Goal: Navigation & Orientation: Find specific page/section

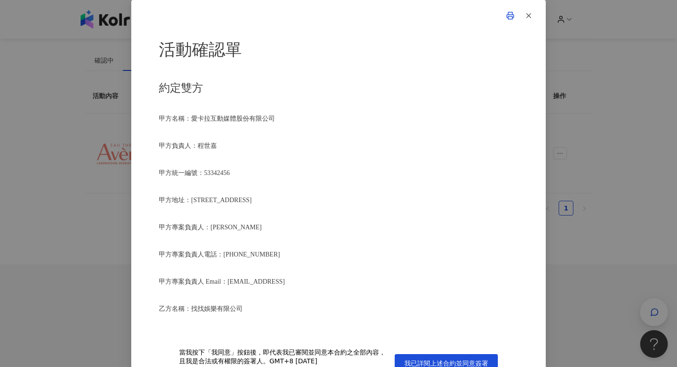
scroll to position [849, 0]
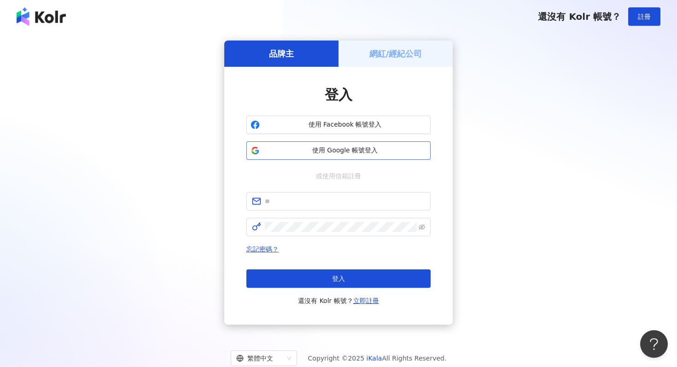
click at [395, 146] on span "使用 Google 帳號登入" at bounding box center [344, 150] width 163 height 9
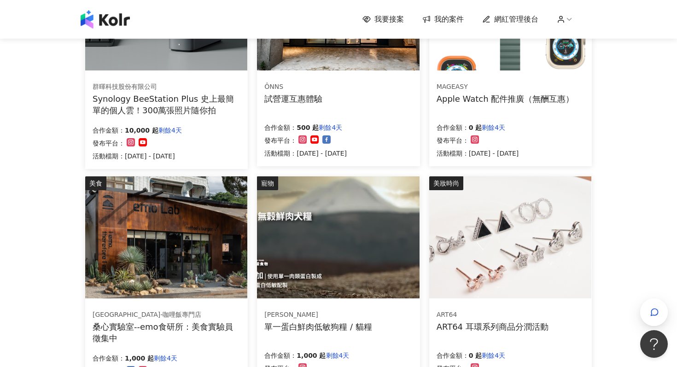
scroll to position [536, 0]
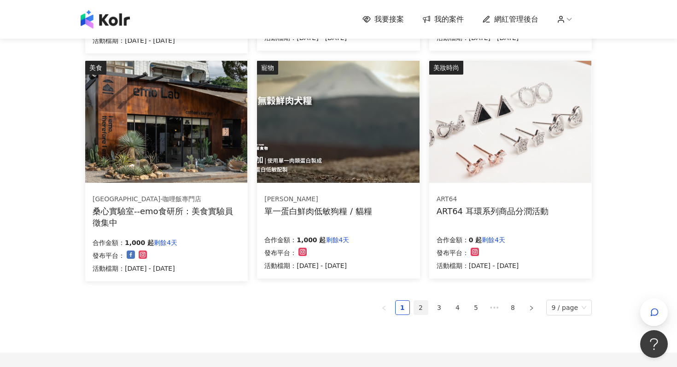
click at [424, 306] on link "2" at bounding box center [421, 308] width 14 height 14
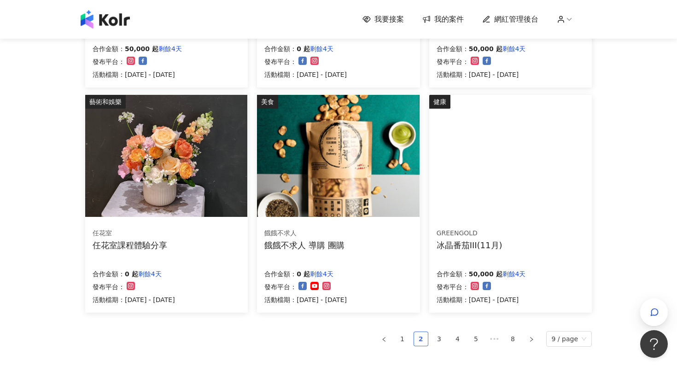
scroll to position [618, 0]
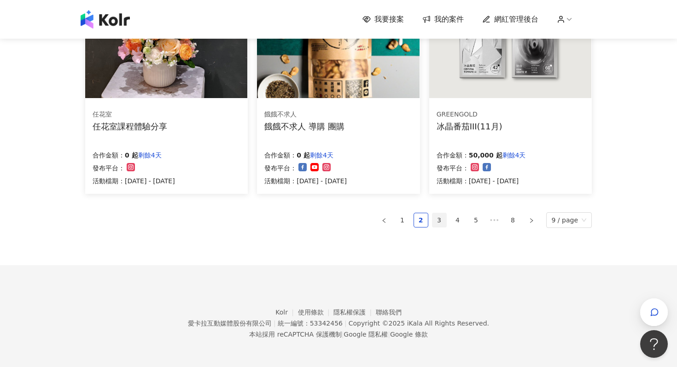
click at [438, 214] on link "3" at bounding box center [439, 220] width 14 height 14
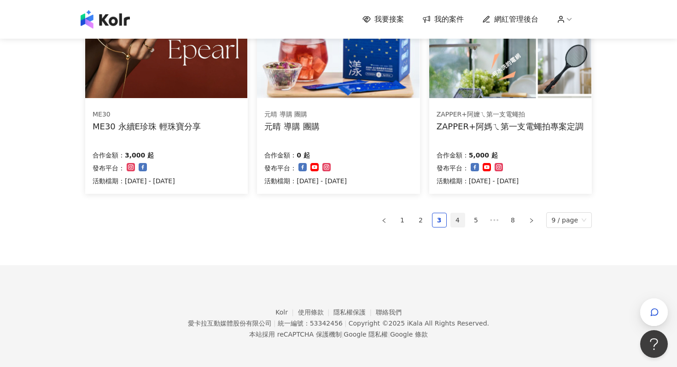
click at [461, 220] on link "4" at bounding box center [458, 220] width 14 height 14
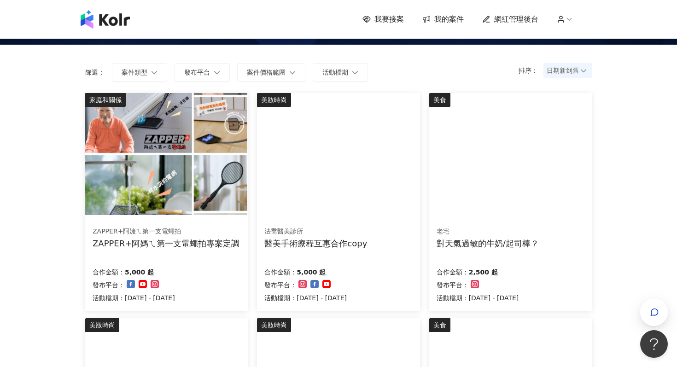
scroll to position [34, 0]
